Goal: Task Accomplishment & Management: Use online tool/utility

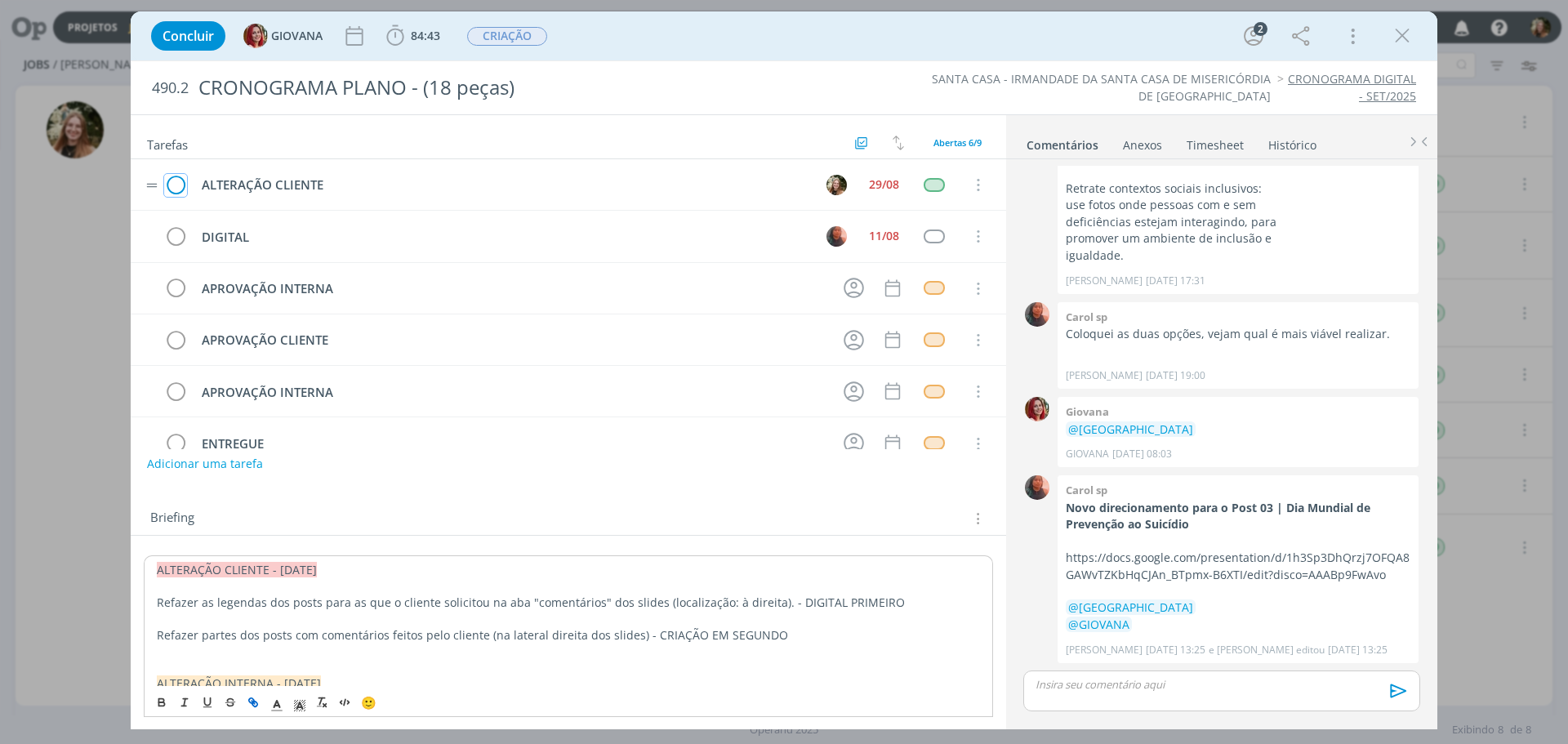
click at [169, 183] on icon "dialog" at bounding box center [175, 185] width 23 height 25
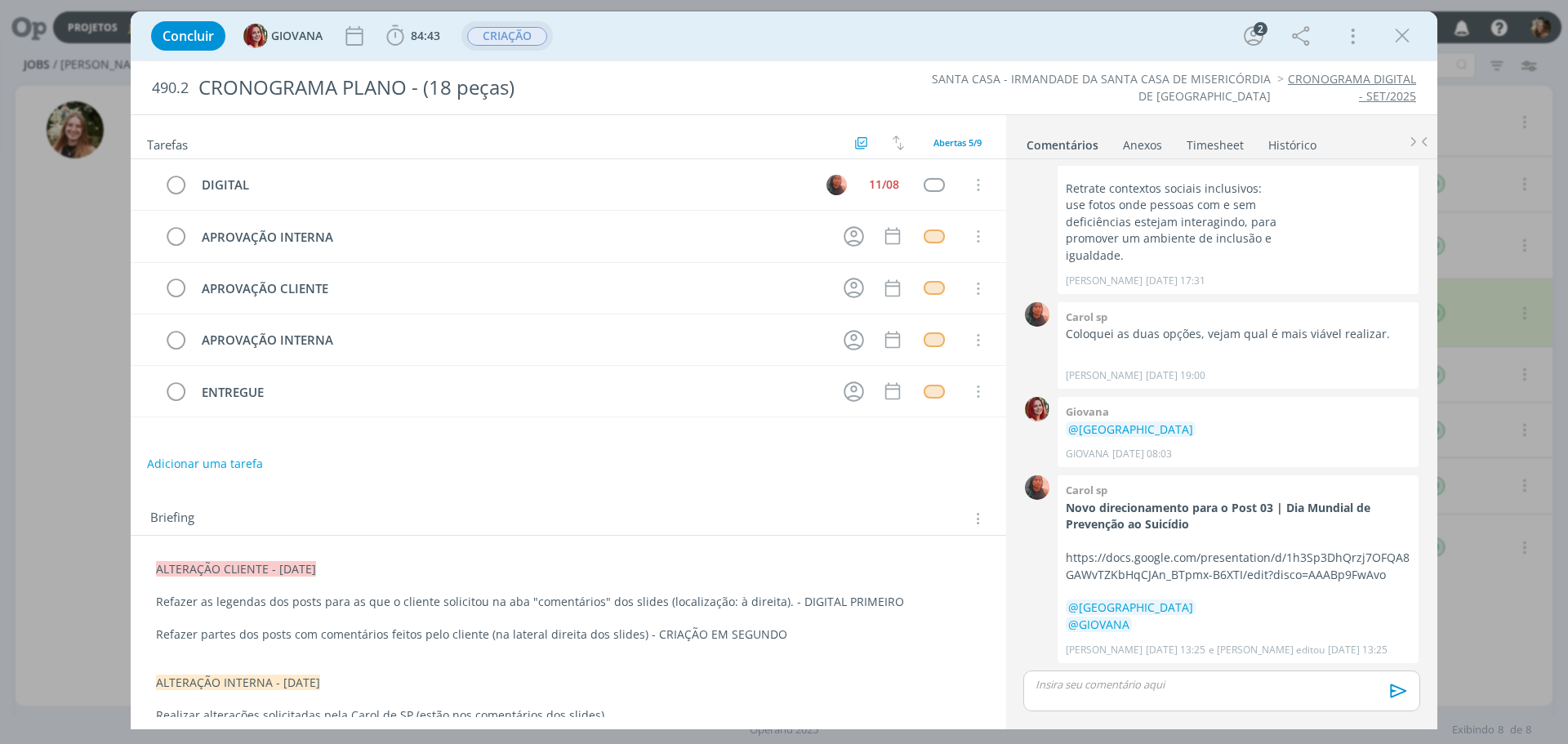
click at [537, 33] on span "CRIAÇÃO" at bounding box center [506, 36] width 80 height 19
click at [510, 34] on span "CRIAÇÃO" at bounding box center [506, 36] width 80 height 19
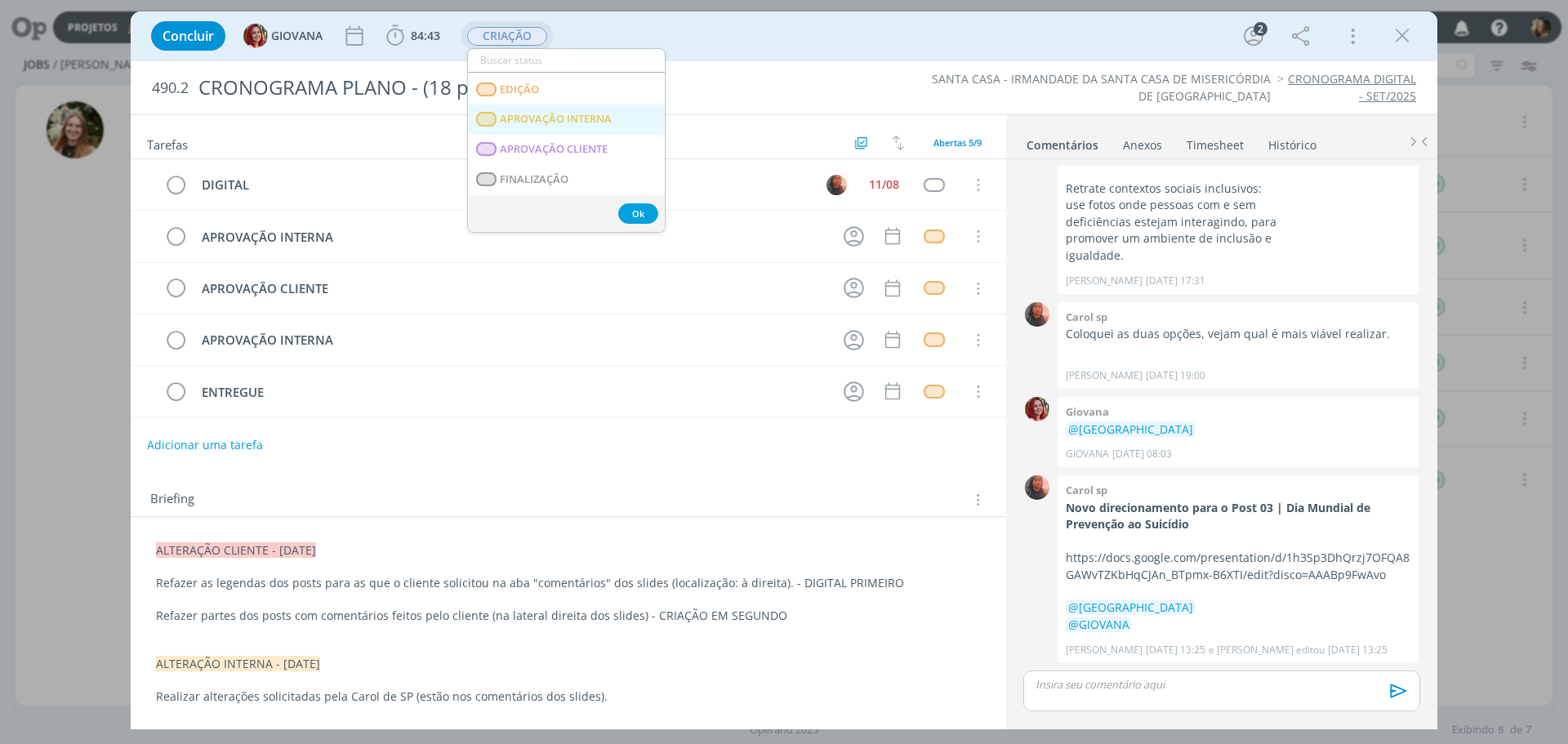
scroll to position [245, 0]
click at [551, 80] on span "APROVAÇÃO INTERNA" at bounding box center [556, 81] width 112 height 13
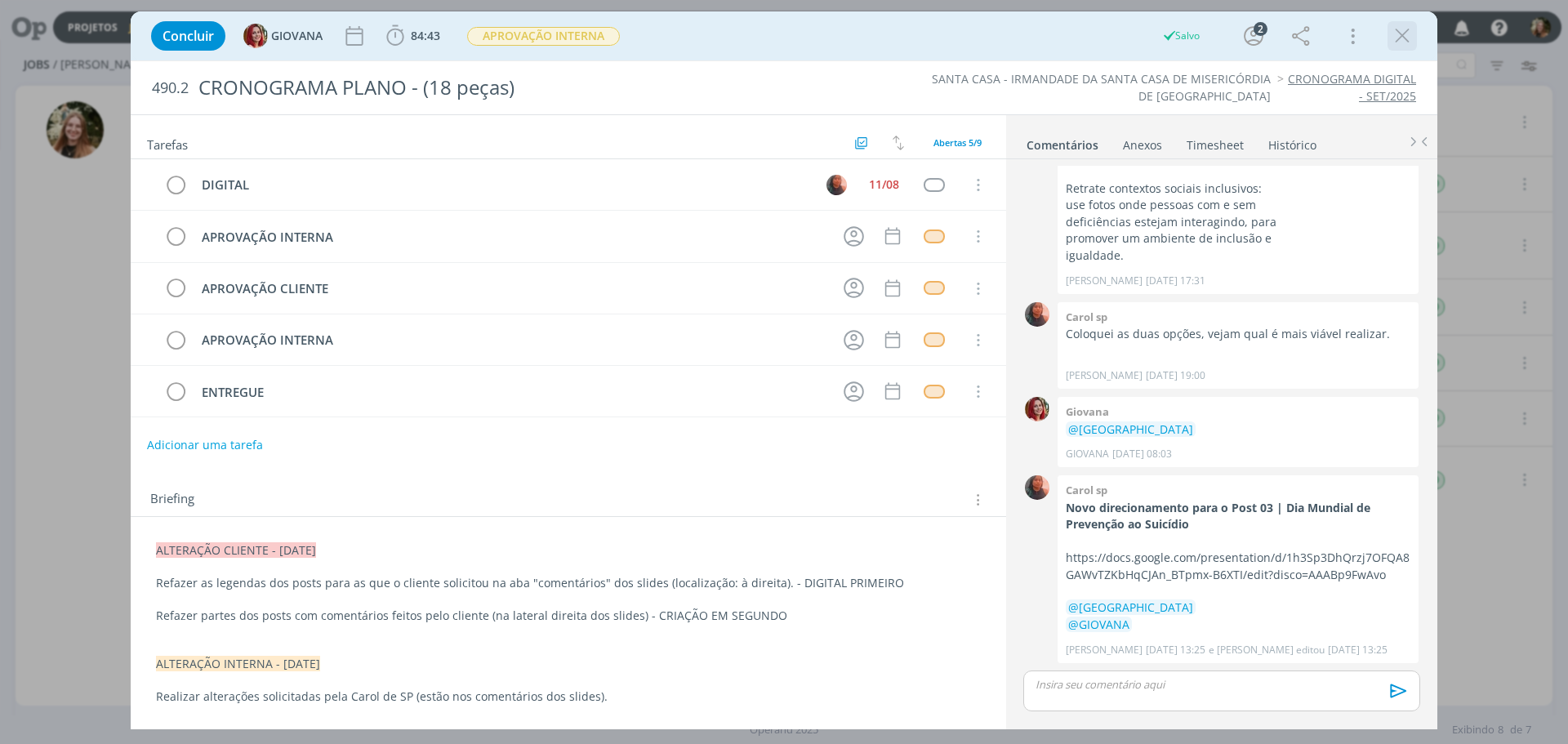
click at [1407, 40] on icon "dialog" at bounding box center [1402, 36] width 25 height 25
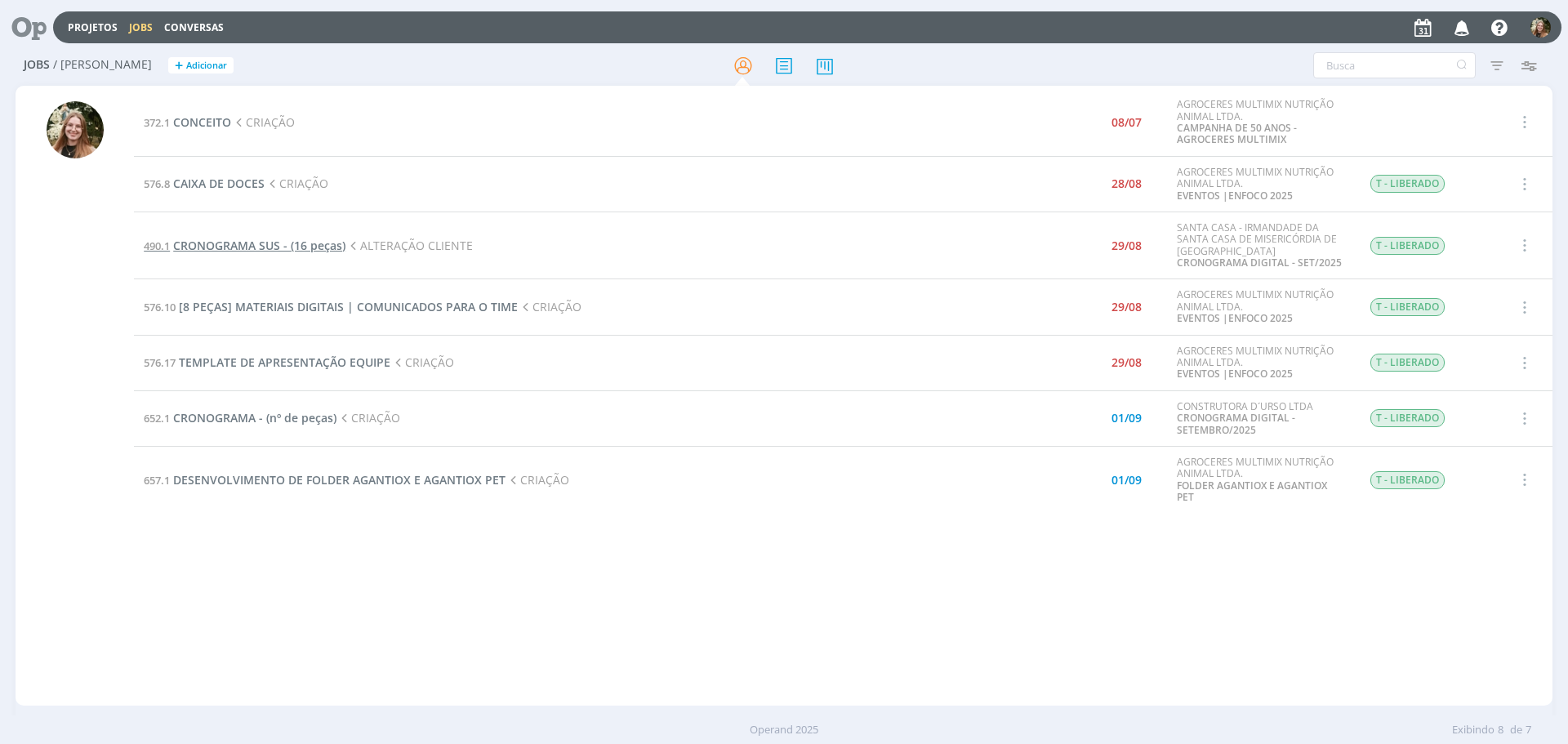
click at [231, 241] on span "CRONOGRAMA SUS - (16 peças)" at bounding box center [259, 245] width 172 height 16
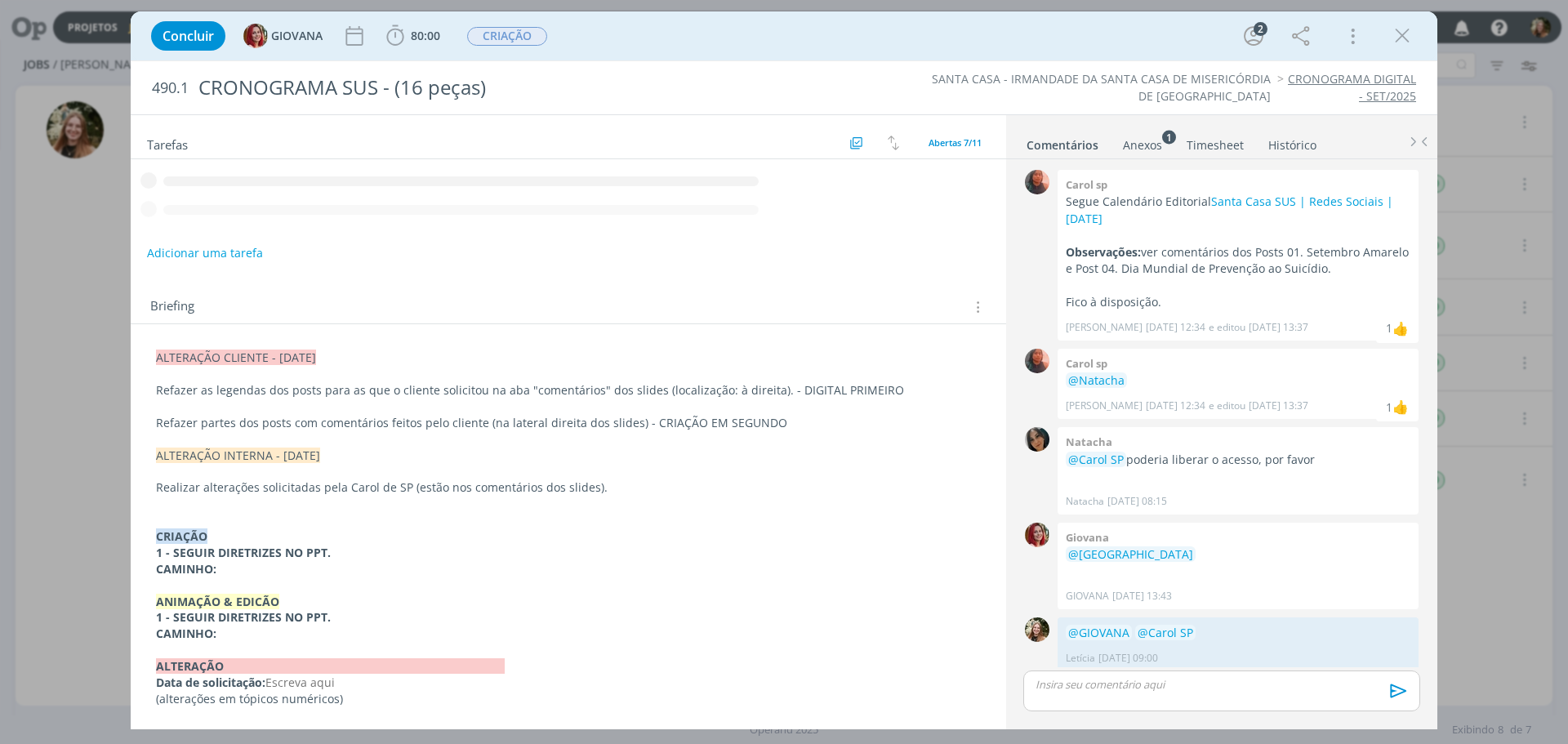
scroll to position [772, 0]
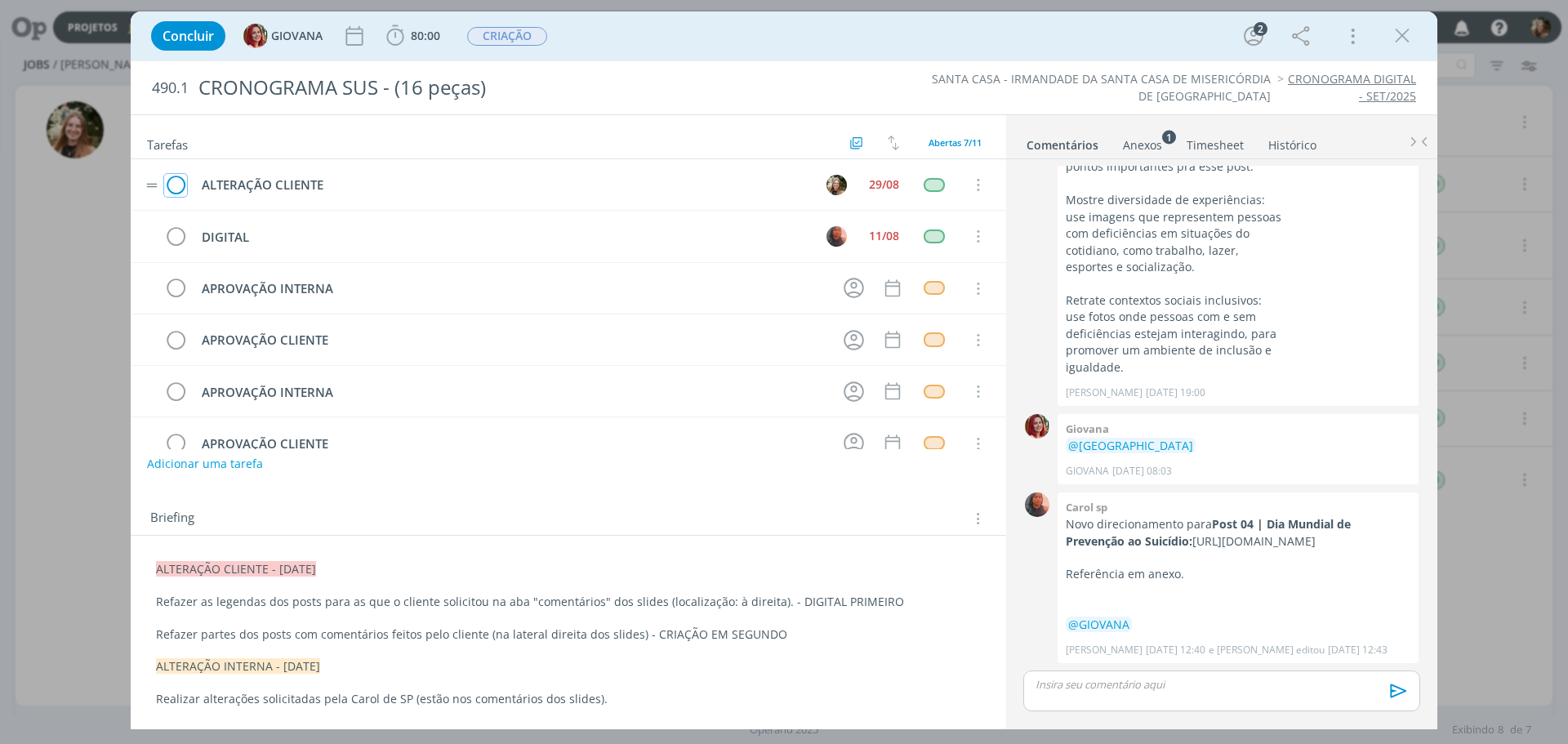
click at [173, 186] on icon "dialog" at bounding box center [175, 185] width 23 height 25
drag, startPoint x: 520, startPoint y: 23, endPoint x: 492, endPoint y: 44, distance: 35.0
click at [519, 24] on span "CRIAÇÃO" at bounding box center [507, 36] width 92 height 29
click at [504, 38] on span "CRIAÇÃO" at bounding box center [506, 36] width 80 height 19
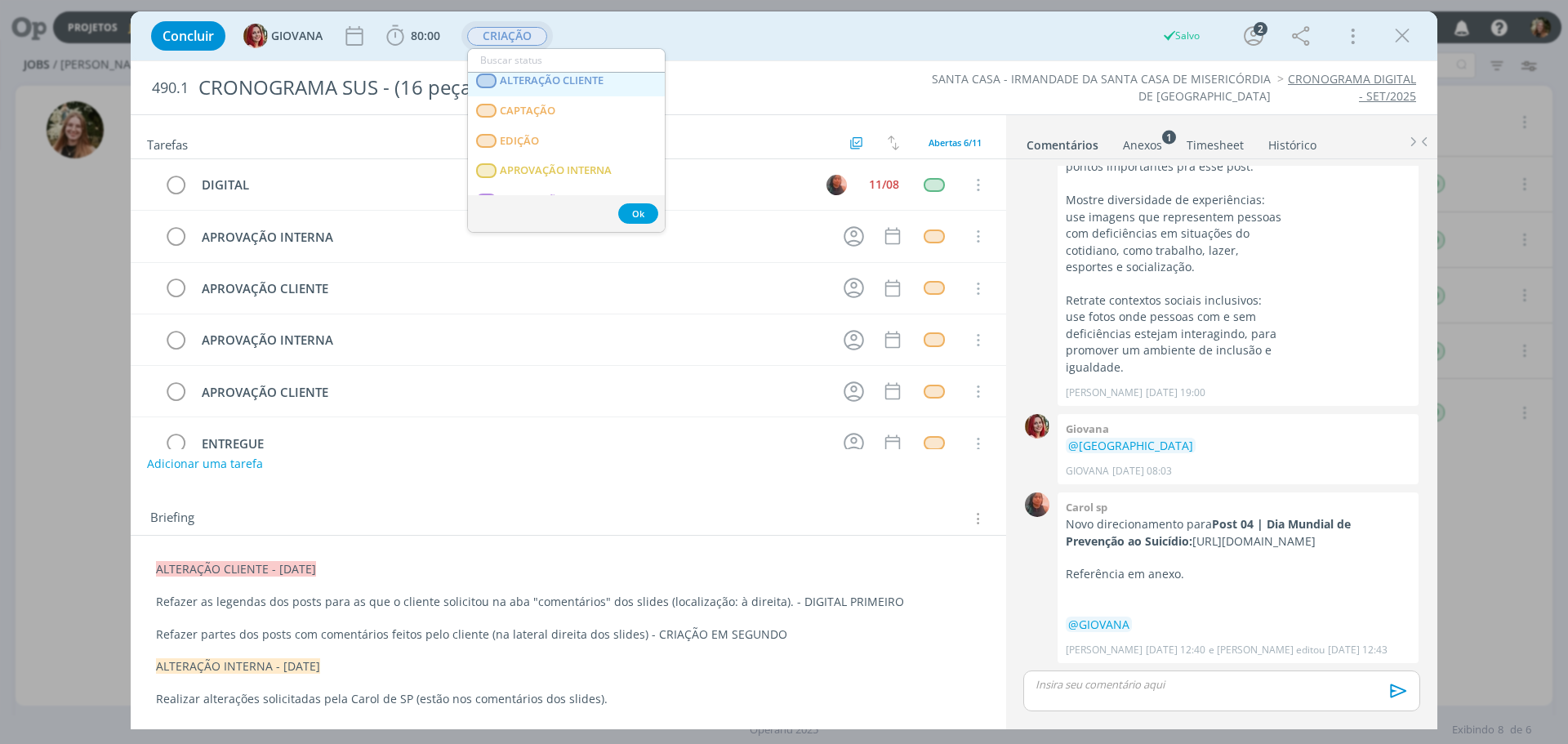
scroll to position [163, 0]
click at [529, 166] on span "APROVAÇÃO INTERNA" at bounding box center [556, 163] width 112 height 13
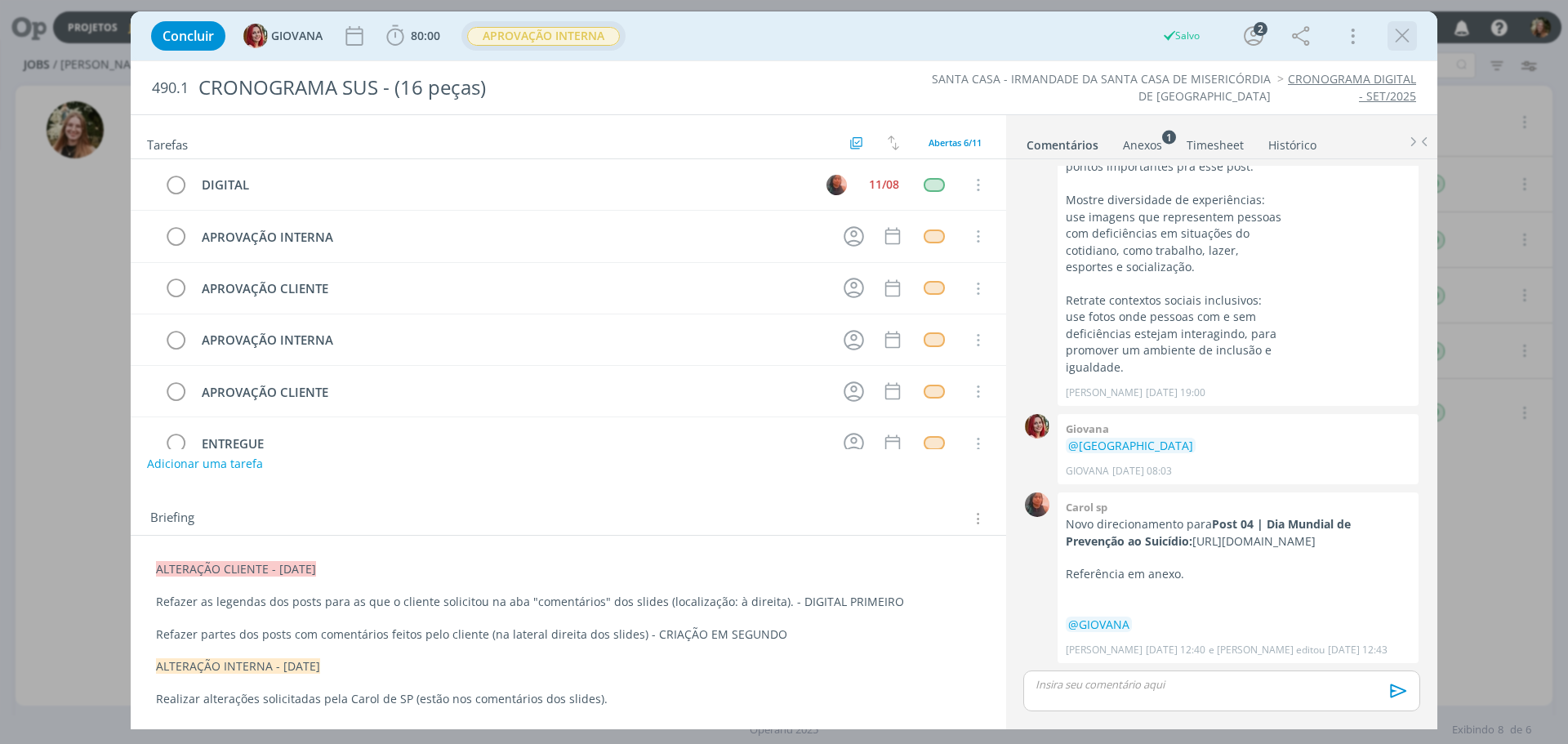
click at [1401, 25] on icon "dialog" at bounding box center [1402, 36] width 25 height 25
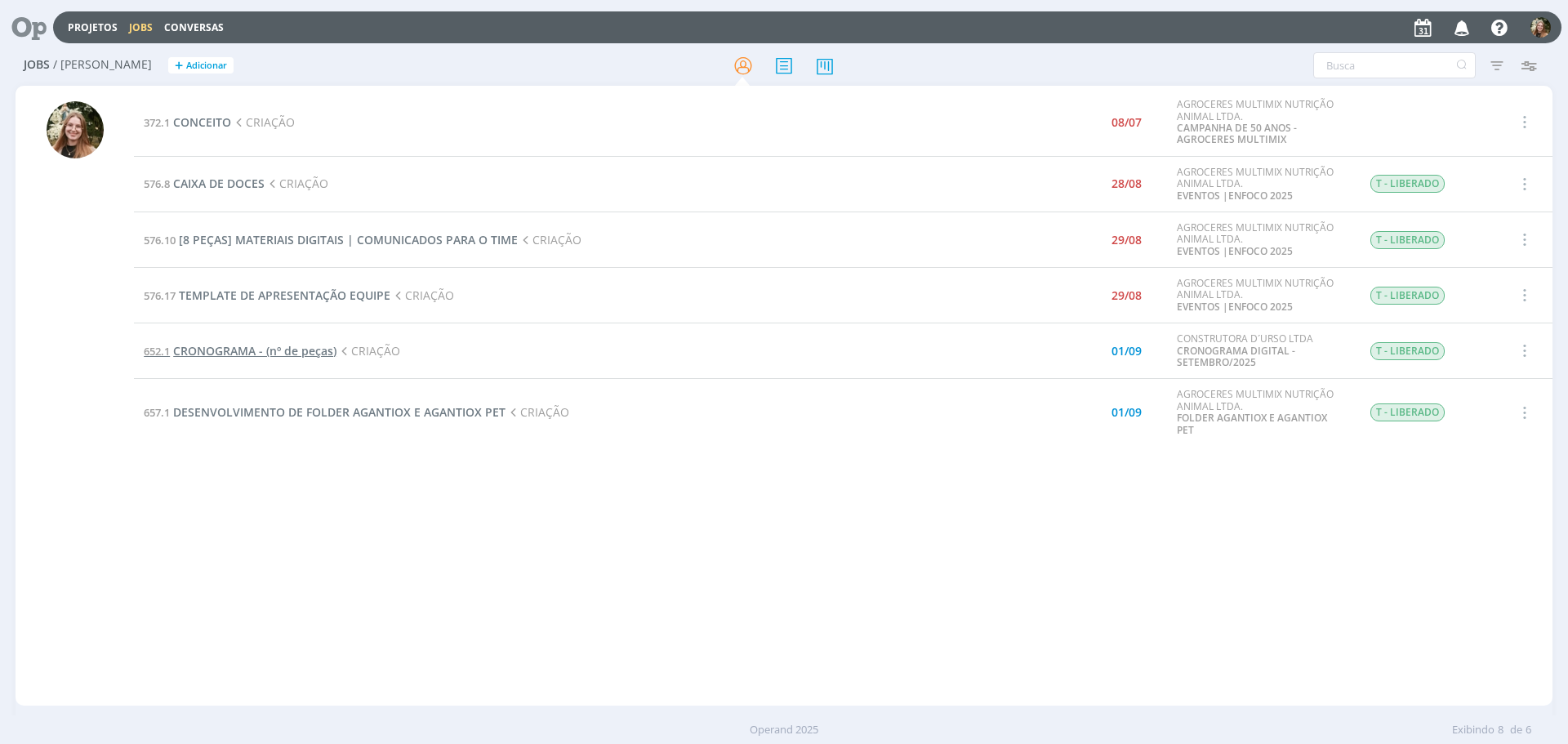
click at [254, 357] on span "CRONOGRAMA - (nº de peças)" at bounding box center [254, 350] width 163 height 16
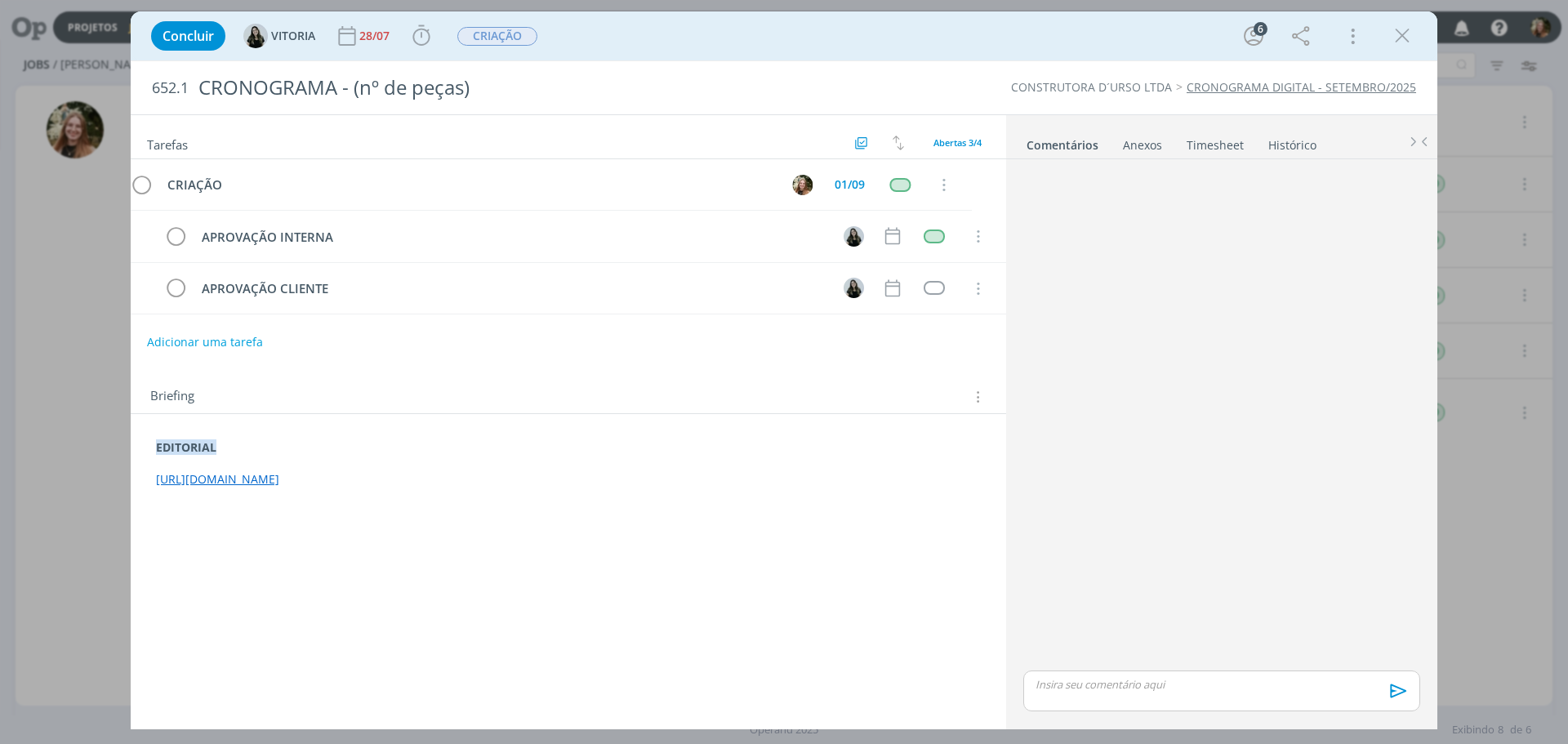
click at [279, 482] on link "[URL][DOMAIN_NAME]" at bounding box center [217, 479] width 124 height 16
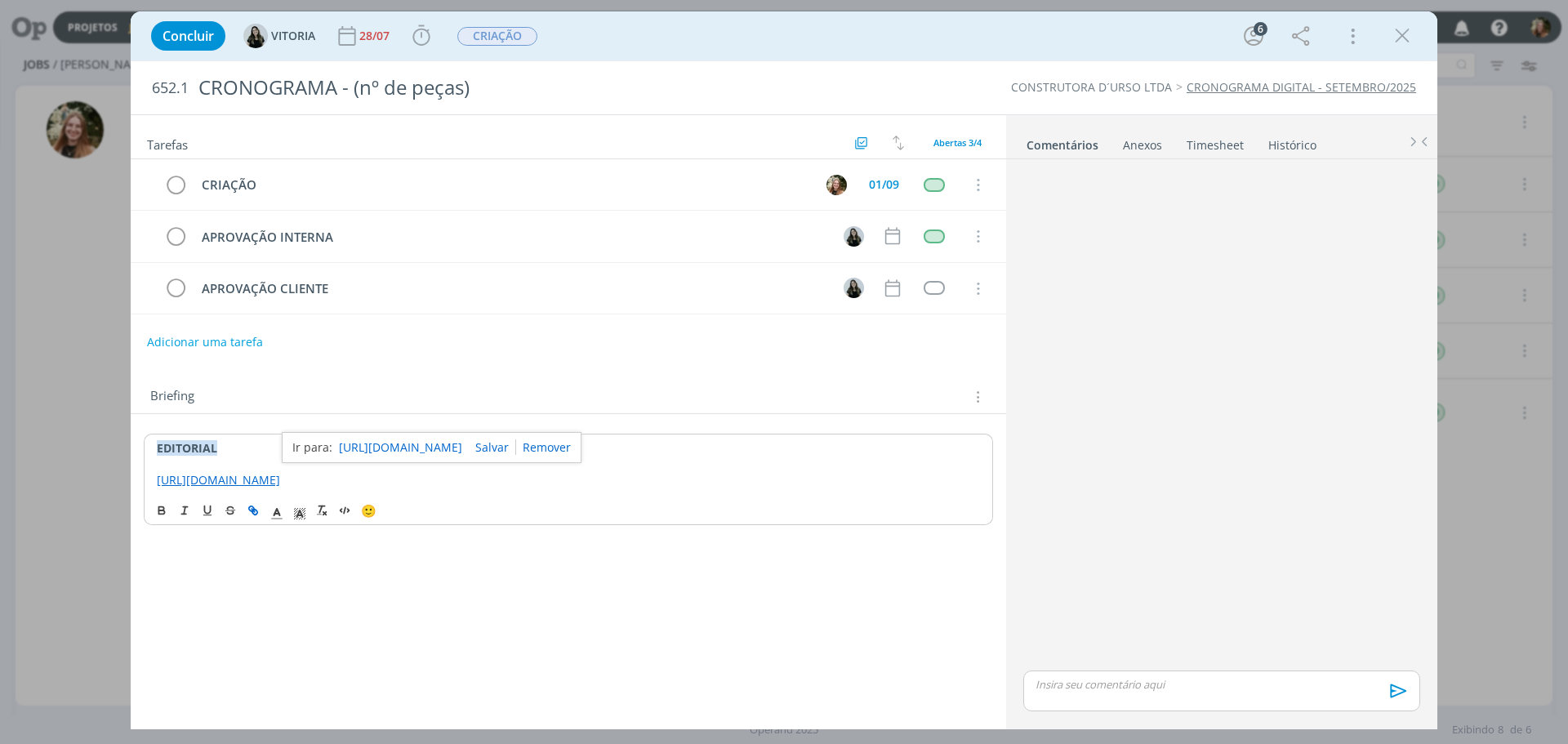
click at [450, 447] on link "[URL][DOMAIN_NAME]" at bounding box center [400, 447] width 124 height 21
